Goal: Information Seeking & Learning: Learn about a topic

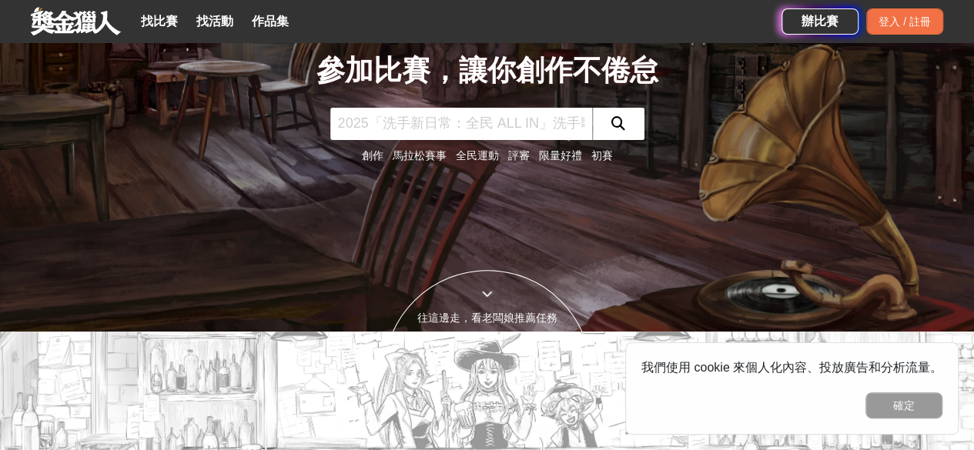
scroll to position [92, 0]
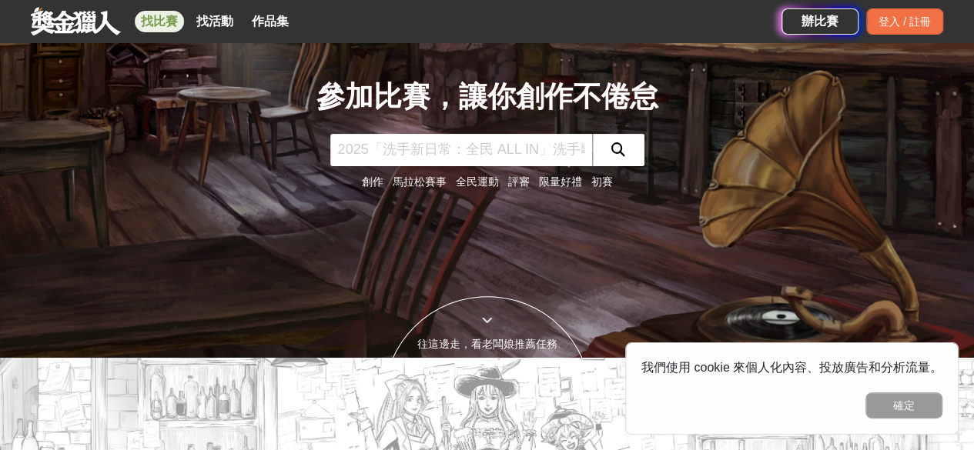
click at [160, 12] on link "找比賽" at bounding box center [159, 22] width 49 height 22
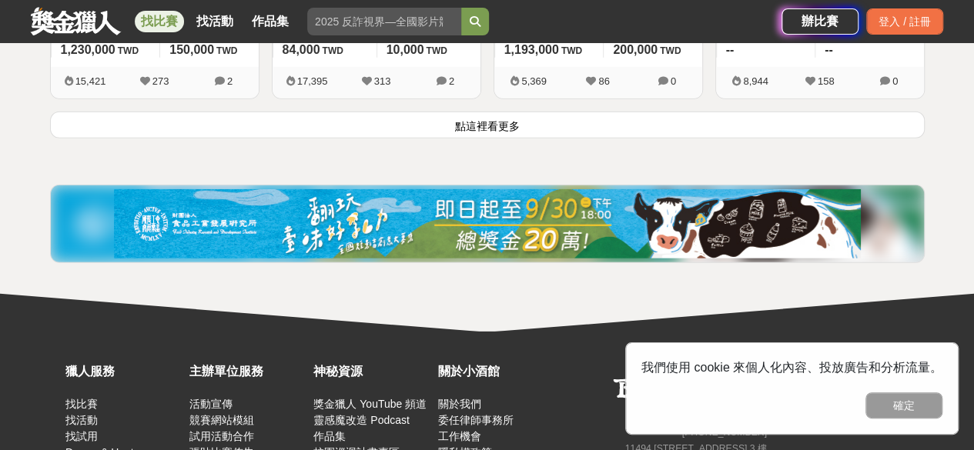
scroll to position [2217, 0]
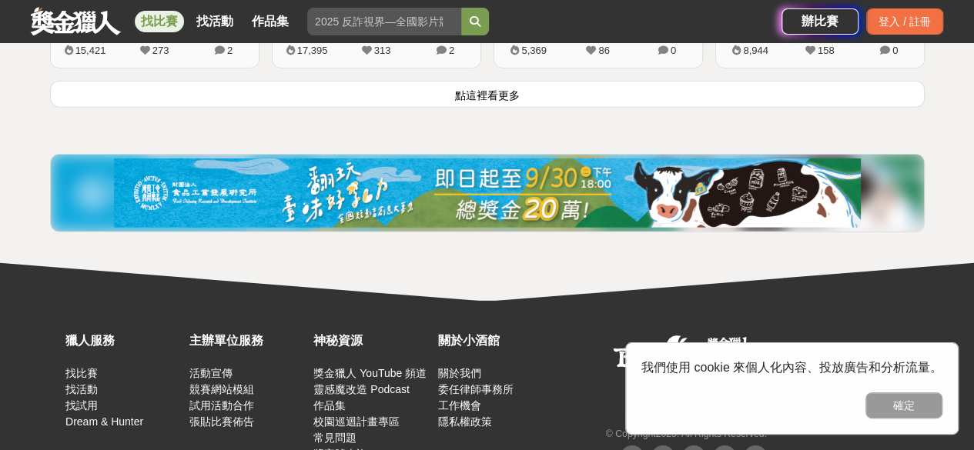
click at [217, 85] on button "點這裡看更多" at bounding box center [487, 94] width 875 height 27
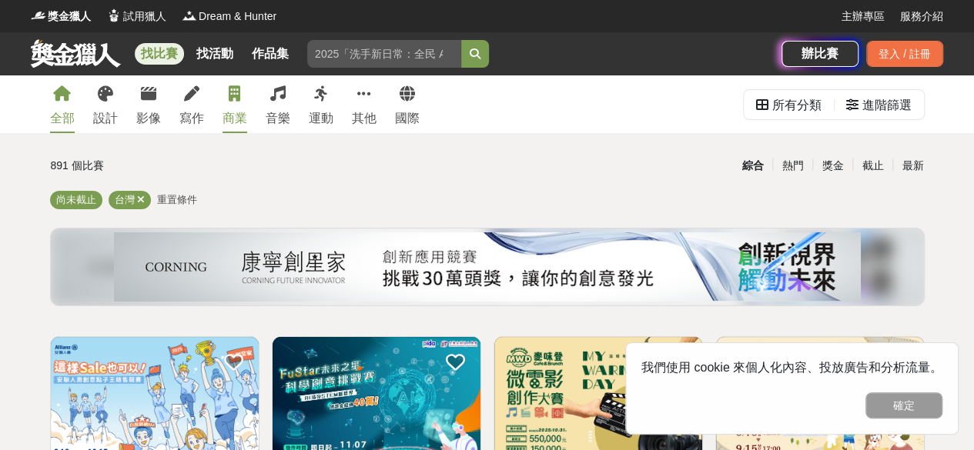
click at [223, 110] on div "商業" at bounding box center [235, 118] width 25 height 18
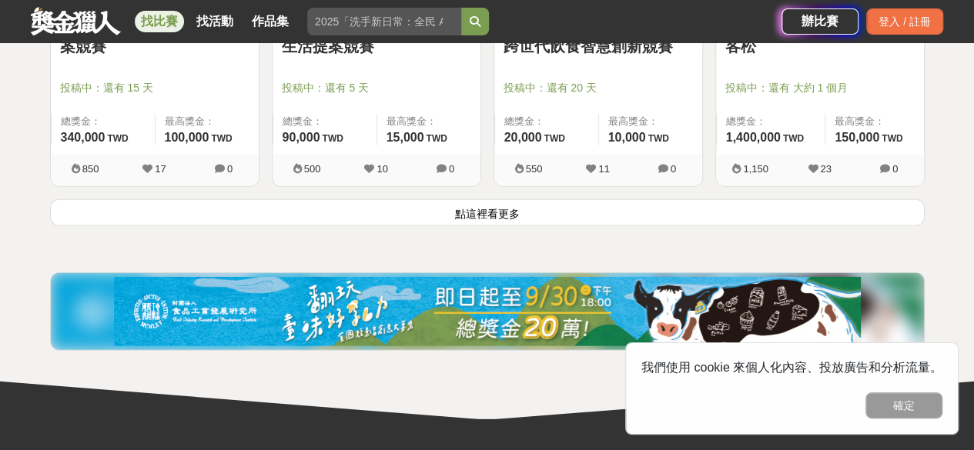
scroll to position [2156, 0]
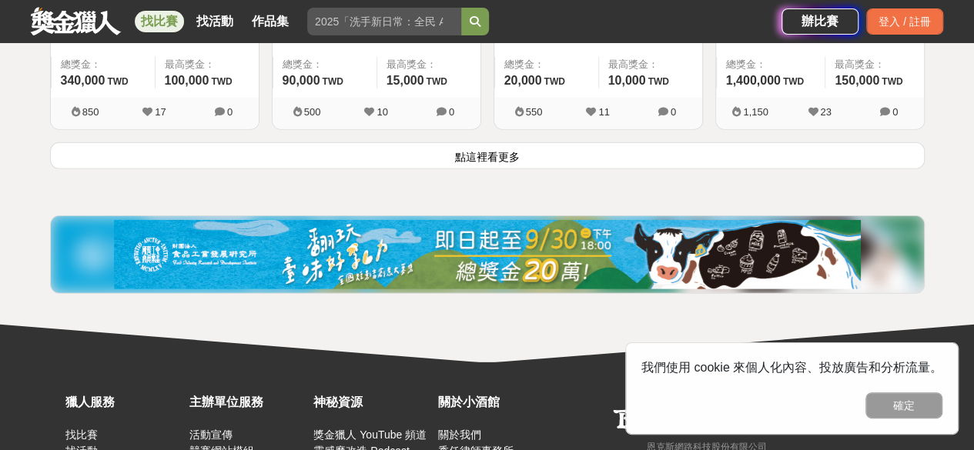
click at [668, 152] on button "點這裡看更多" at bounding box center [487, 155] width 875 height 27
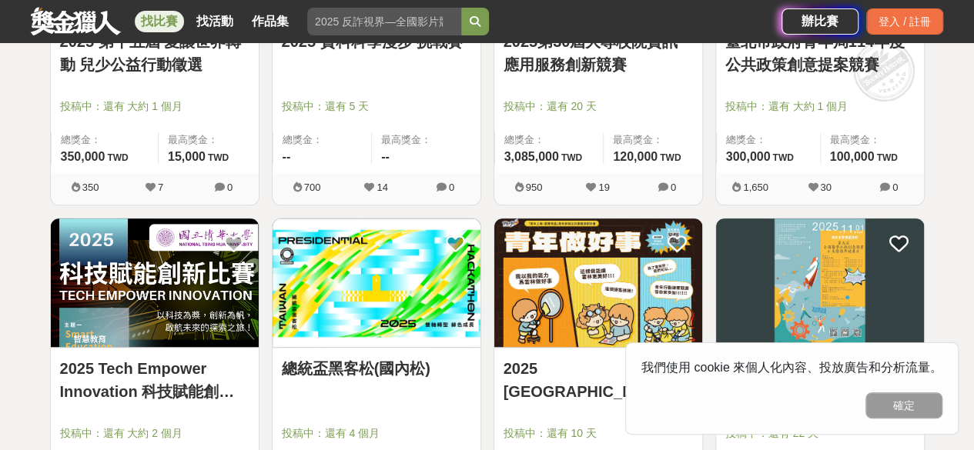
scroll to position [3419, 0]
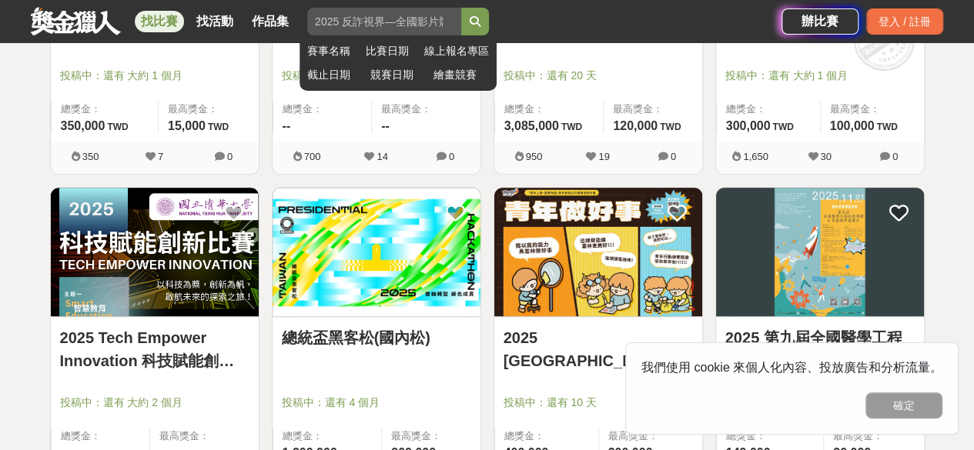
click at [381, 26] on input "search" at bounding box center [384, 22] width 154 height 28
type input "統一"
click at [461, 8] on button "submit" at bounding box center [475, 22] width 28 height 28
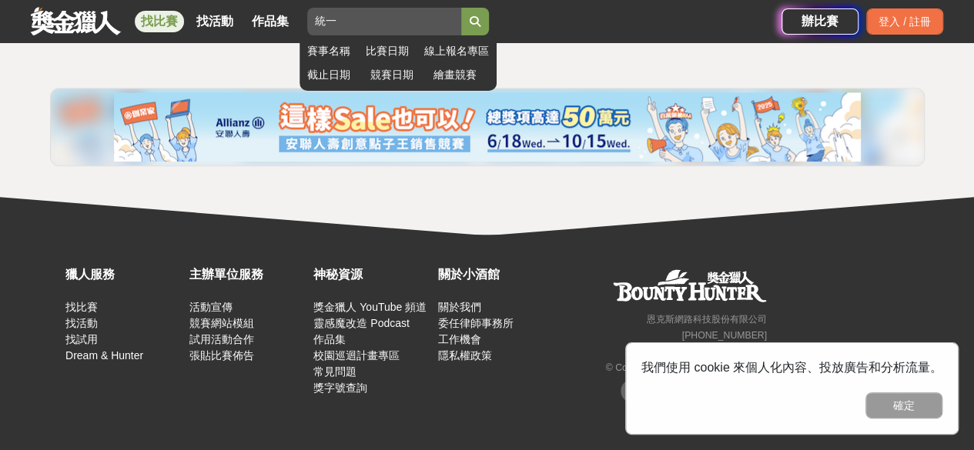
scroll to position [621, 0]
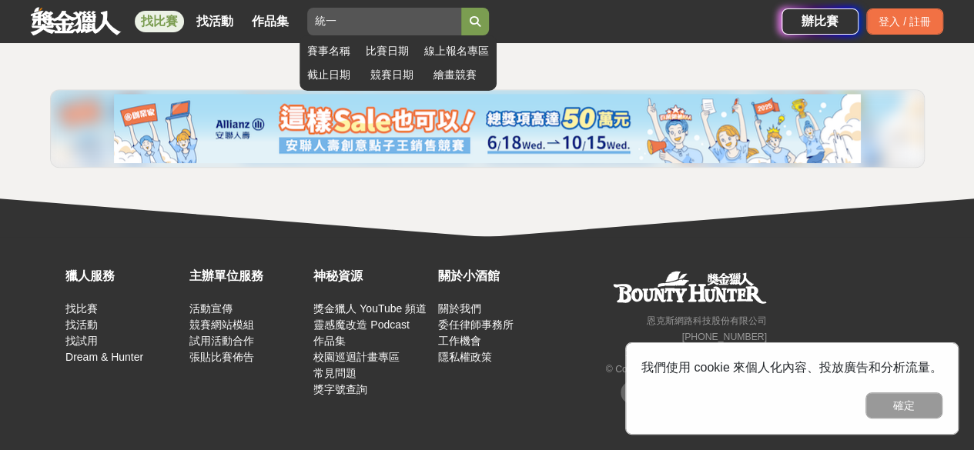
click at [487, 21] on button "submit" at bounding box center [475, 22] width 28 height 28
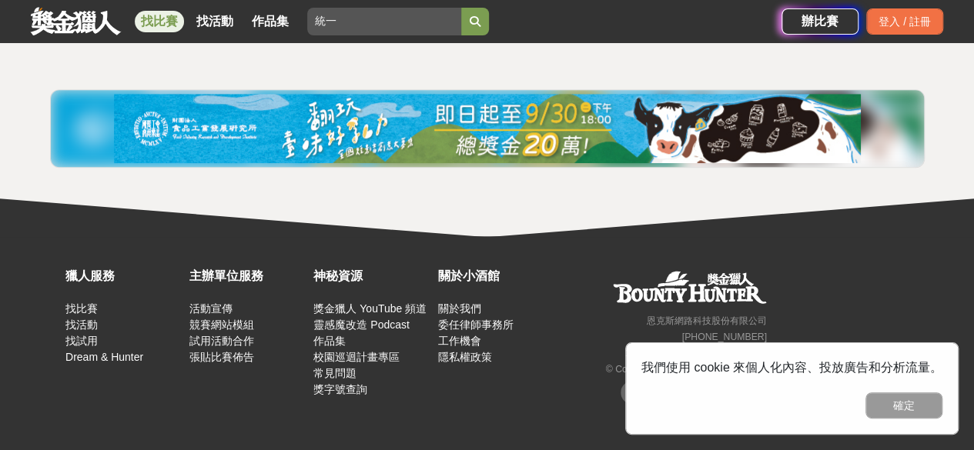
scroll to position [226, 0]
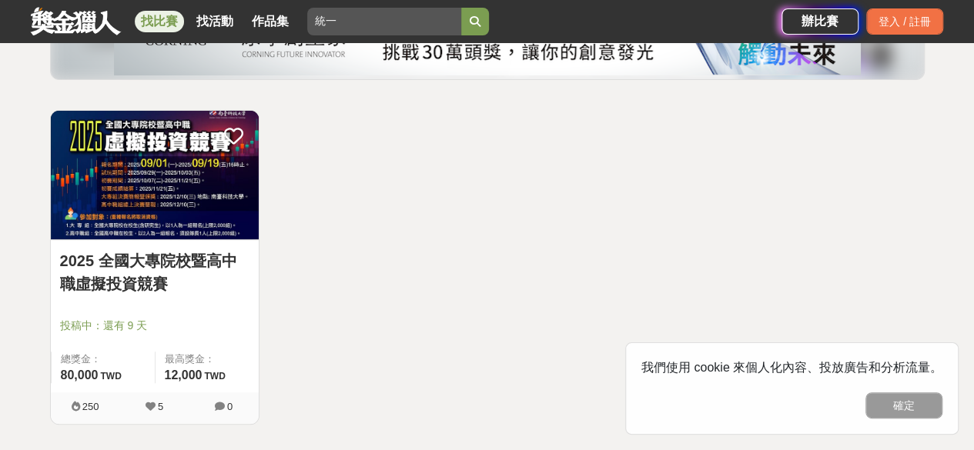
click at [223, 226] on img at bounding box center [155, 175] width 208 height 129
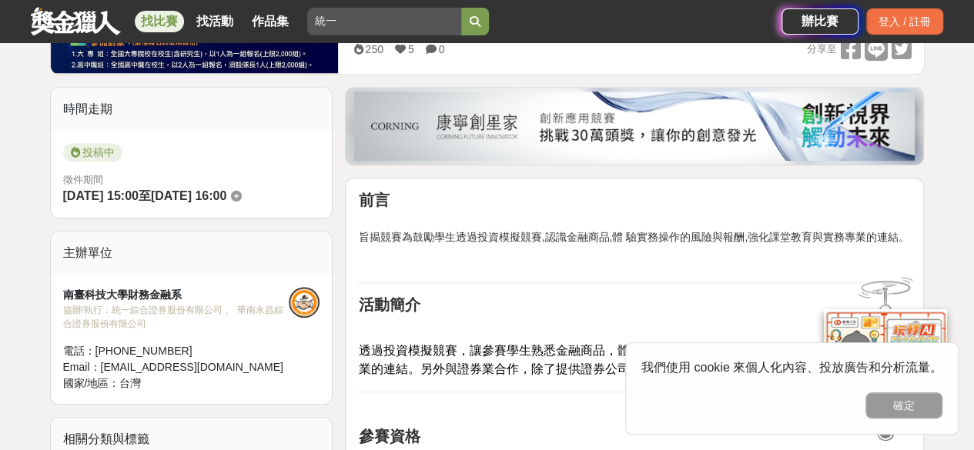
scroll to position [68, 0]
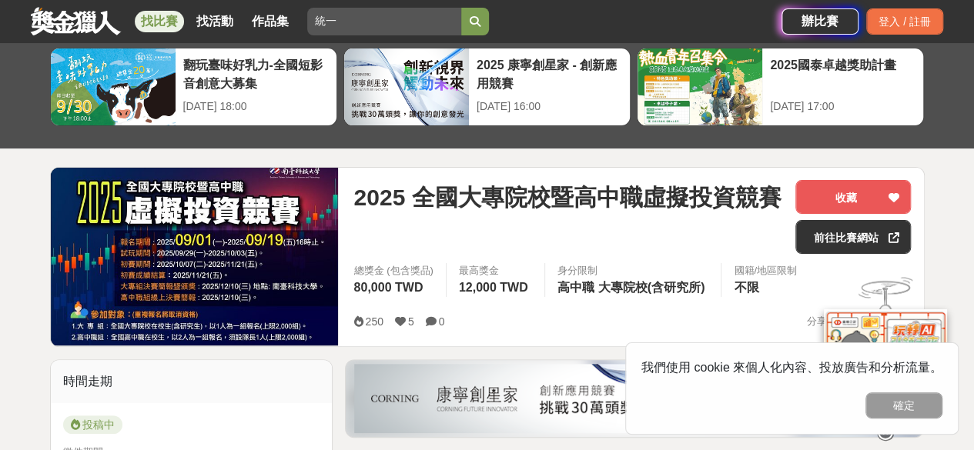
click at [56, 17] on link at bounding box center [75, 20] width 93 height 29
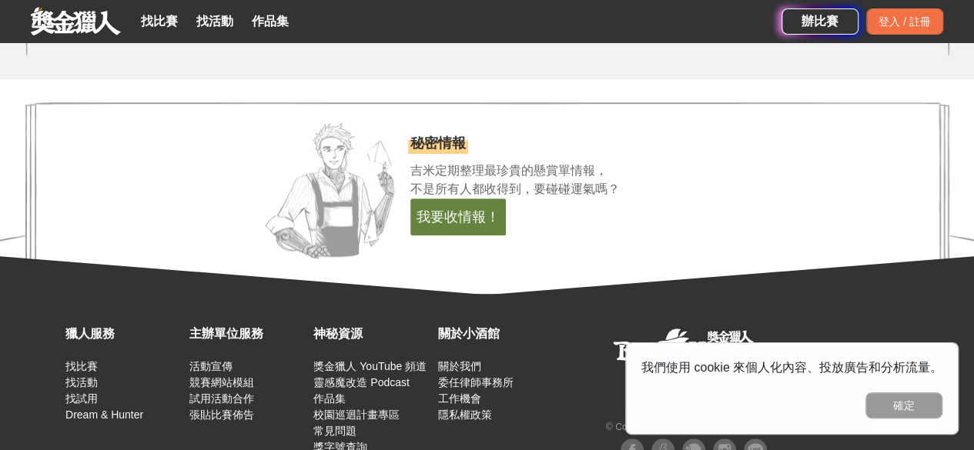
scroll to position [3254, 0]
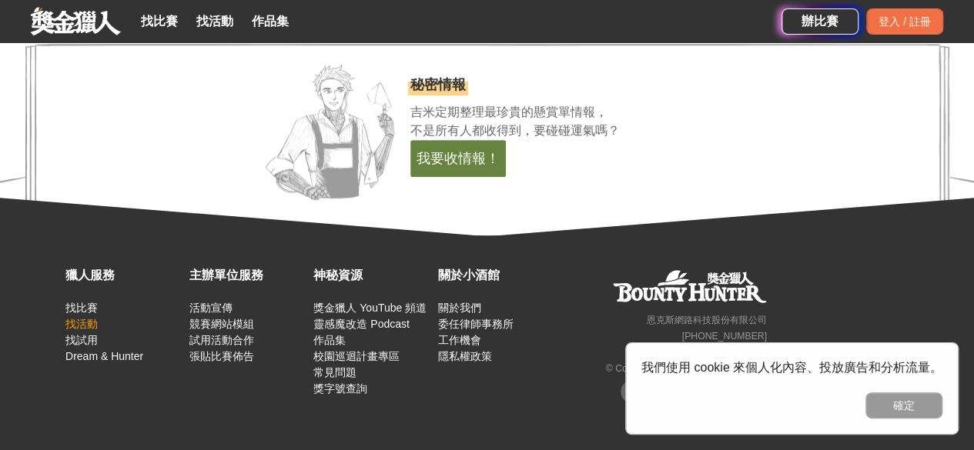
click at [92, 318] on link "找活動" at bounding box center [81, 324] width 32 height 12
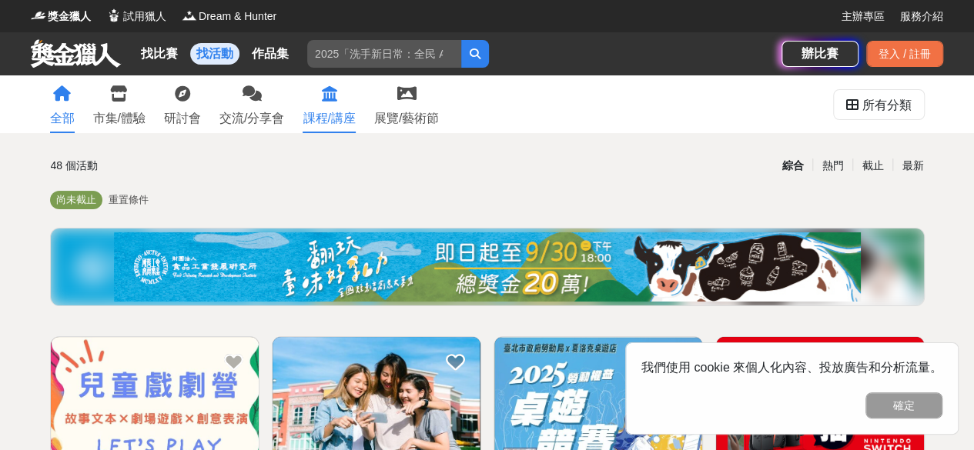
click at [350, 116] on div "課程/講座" at bounding box center [329, 118] width 52 height 18
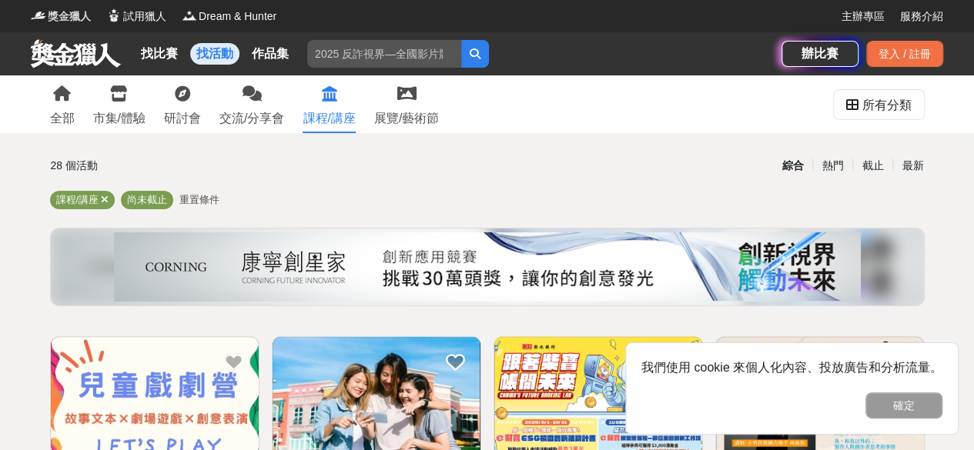
click at [67, 22] on span "獎金獵人" at bounding box center [69, 16] width 43 height 16
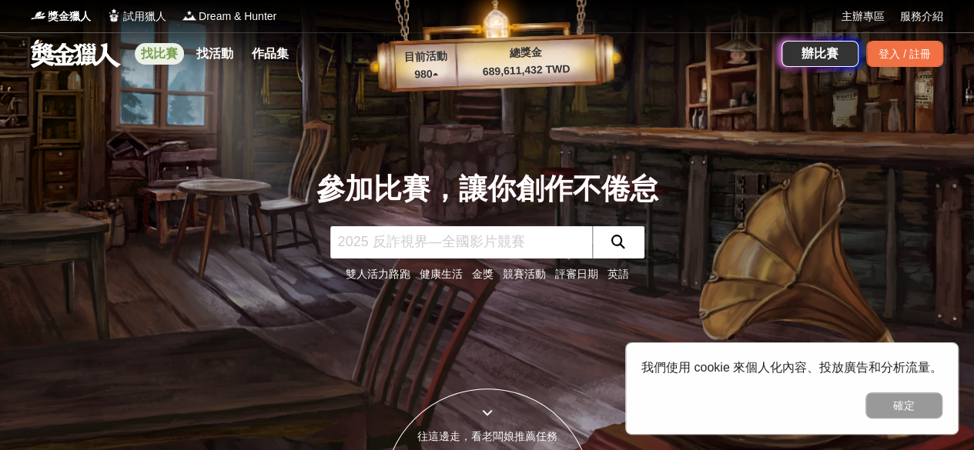
click at [151, 51] on link "找比賽" at bounding box center [159, 54] width 49 height 22
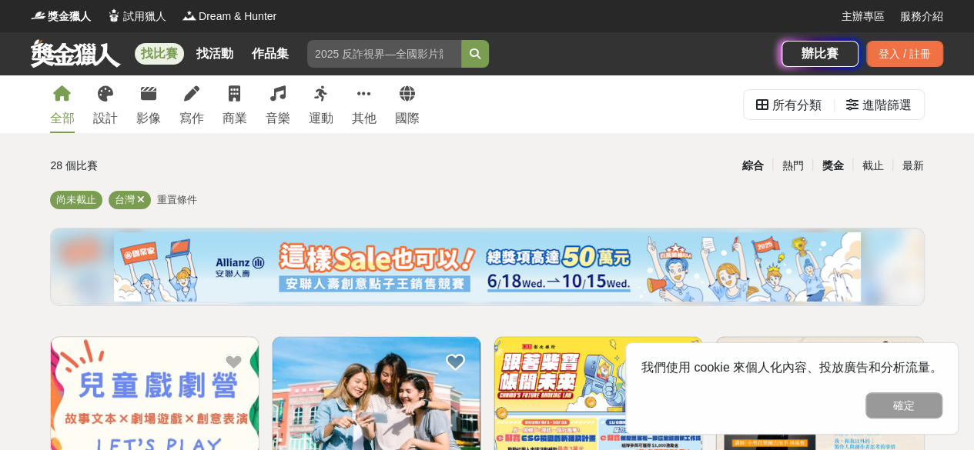
click at [851, 165] on div "獎金" at bounding box center [832, 165] width 40 height 27
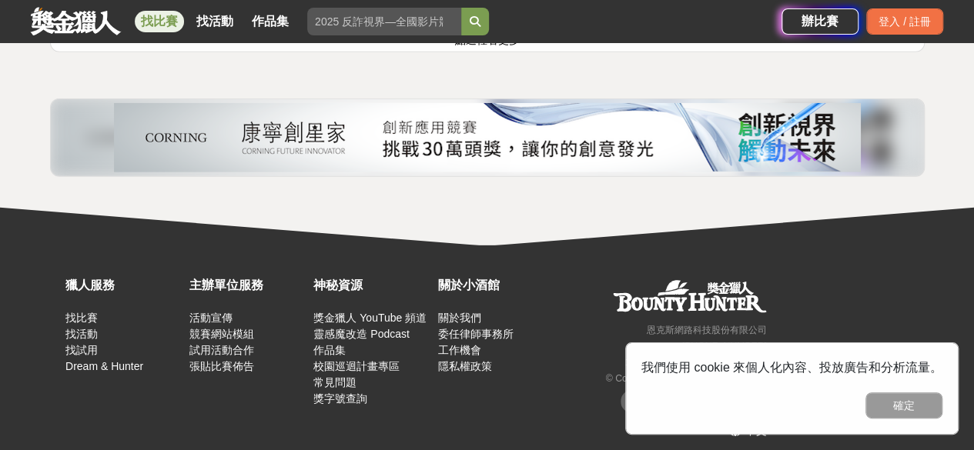
scroll to position [2281, 0]
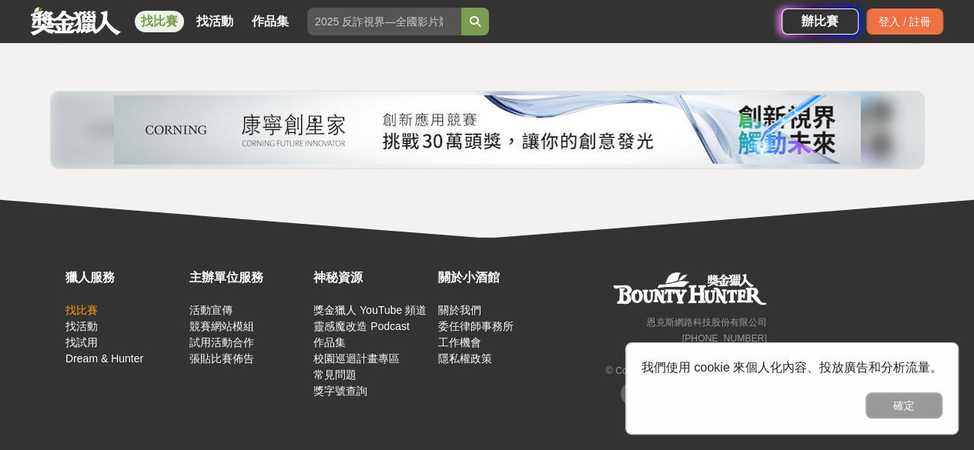
click at [88, 304] on link "找比賽" at bounding box center [81, 310] width 32 height 12
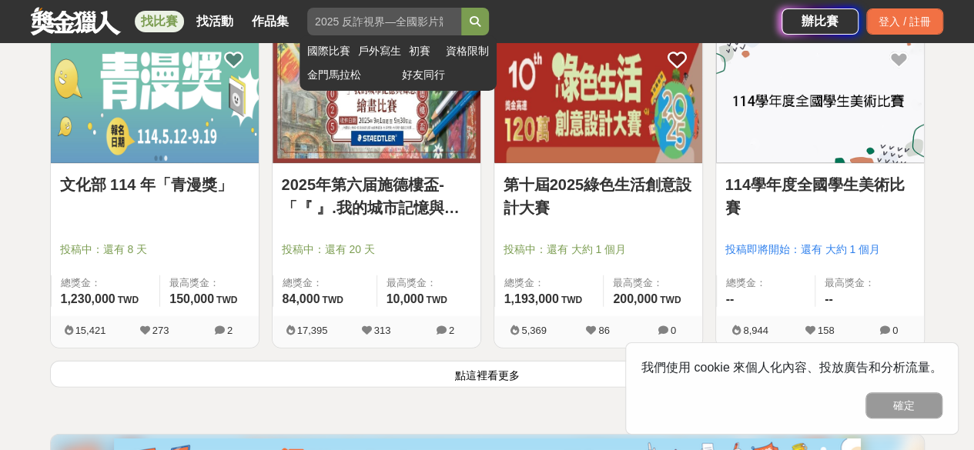
scroll to position [1940, 0]
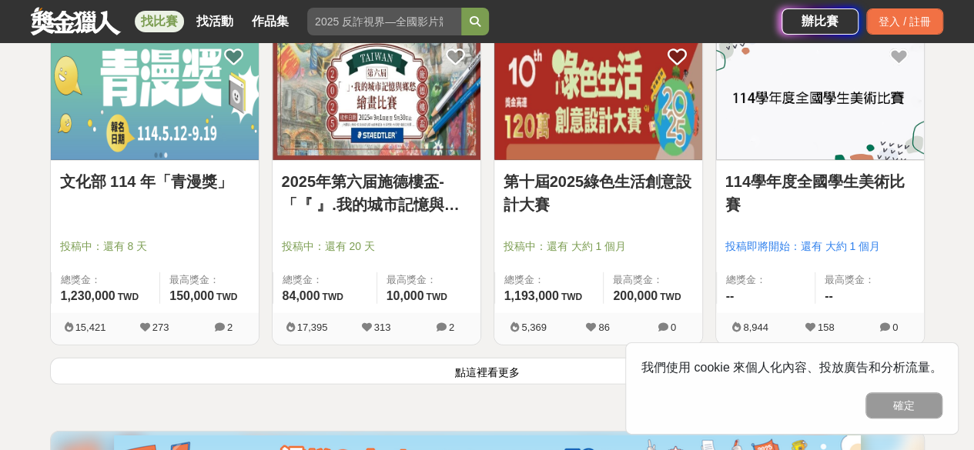
click at [325, 360] on button "點這裡看更多" at bounding box center [487, 371] width 875 height 27
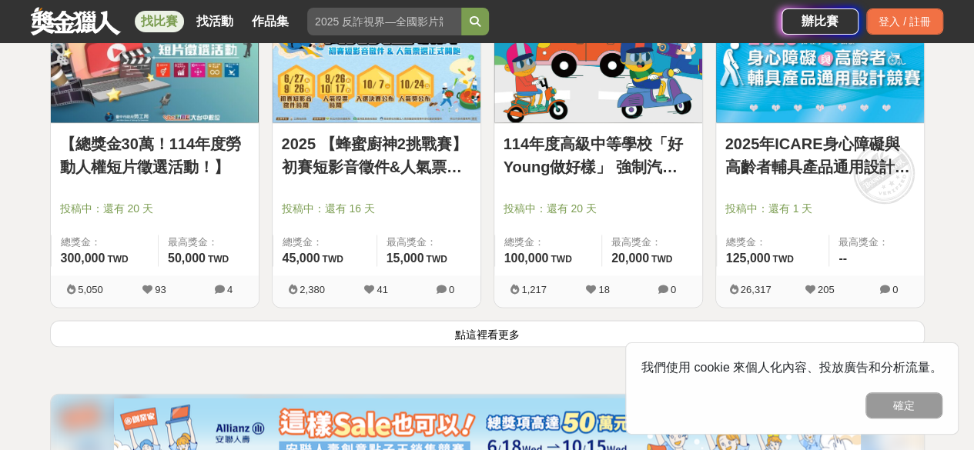
scroll to position [3942, 0]
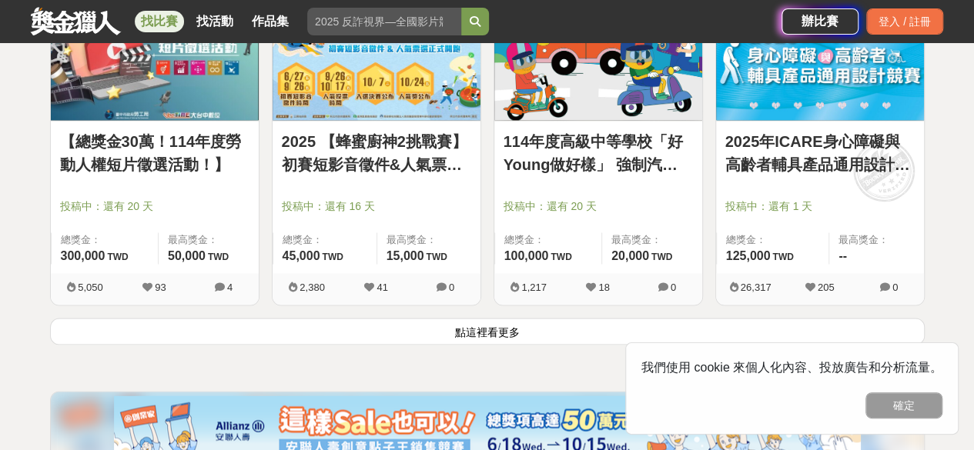
click at [487, 323] on button "點這裡看更多" at bounding box center [487, 331] width 875 height 27
